Goal: Information Seeking & Learning: Learn about a topic

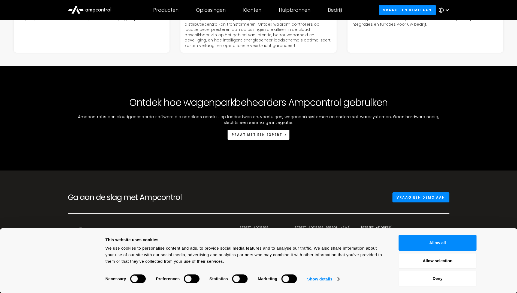
scroll to position [1555, 0]
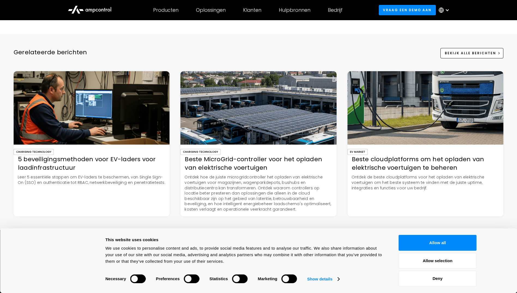
click at [433, 134] on img at bounding box center [426, 107] width 156 height 73
click at [437, 276] on button "Deny" at bounding box center [438, 279] width 78 height 16
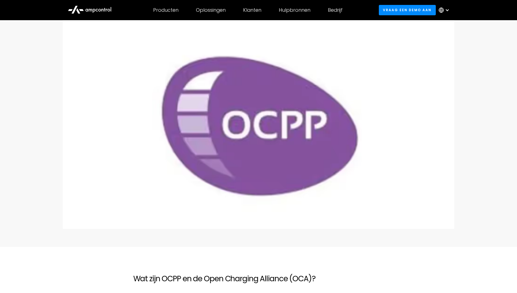
scroll to position [0, 0]
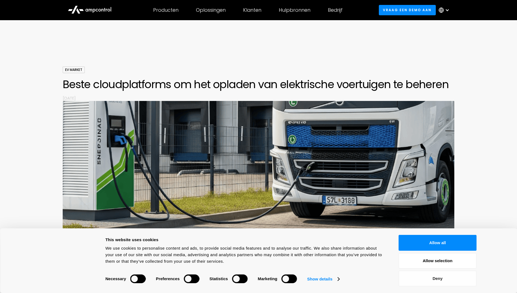
click at [452, 277] on button "Deny" at bounding box center [438, 279] width 78 height 16
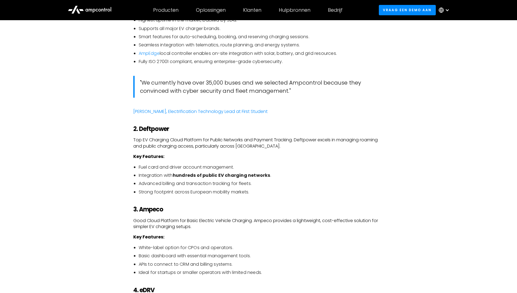
scroll to position [327, 0]
